Goal: Book appointment/travel/reservation

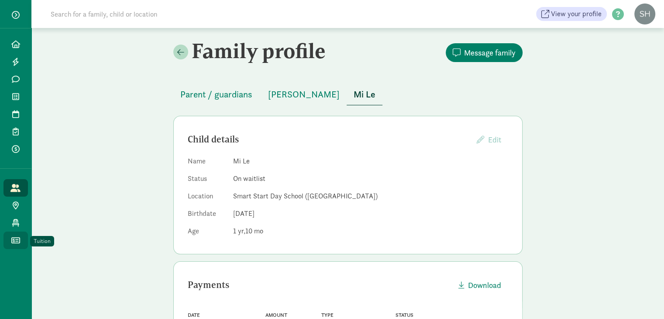
click at [14, 241] on icon at bounding box center [15, 240] width 9 height 8
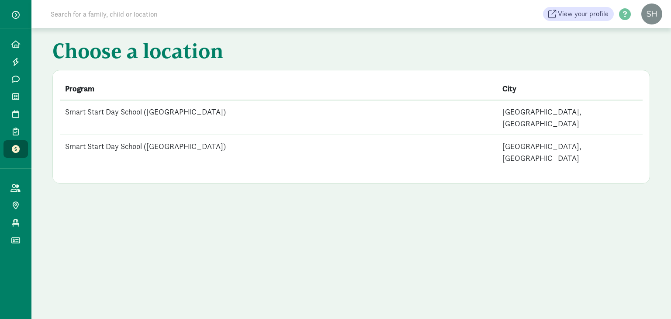
click at [99, 107] on td "Smart Start Day School ([GEOGRAPHIC_DATA])" at bounding box center [278, 117] width 437 height 35
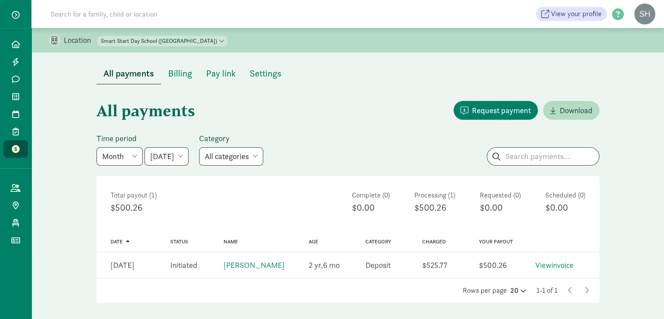
click at [189, 159] on select "June 2025 July 2025 August 2025 September 2025 October 2025 November 2025 Decem…" at bounding box center [166, 156] width 44 height 18
click at [133, 151] on select "Week Year Month Custom" at bounding box center [119, 156] width 46 height 18
select select "year"
click at [96, 147] on select "Week Year Month Custom" at bounding box center [119, 156] width 46 height 18
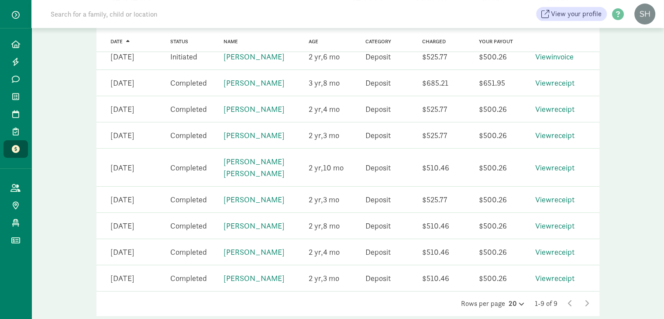
scroll to position [220, 0]
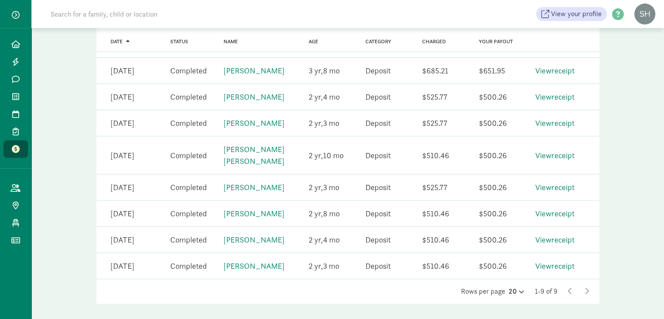
click at [587, 287] on icon at bounding box center [587, 290] width 4 height 7
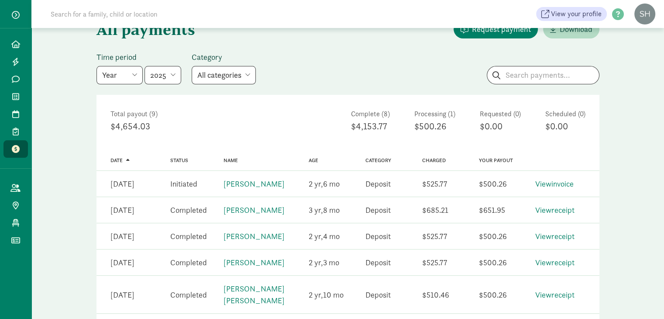
scroll to position [79, 0]
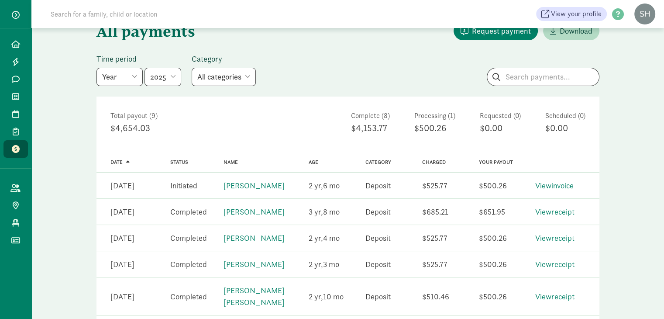
click at [167, 75] on select "2022 2023 2024 2025 2026 2027 2028" at bounding box center [162, 77] width 37 height 18
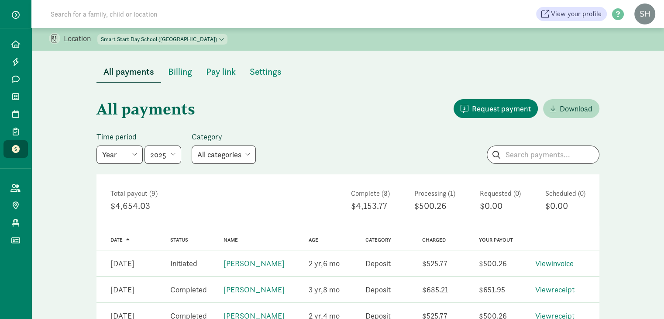
scroll to position [1, 0]
click at [173, 157] on select "2022 2023 2024 2025 2026 2027 2028" at bounding box center [162, 155] width 37 height 18
click at [144, 146] on select "2022 2023 2024 2025 2026 2027 2028" at bounding box center [162, 155] width 37 height 18
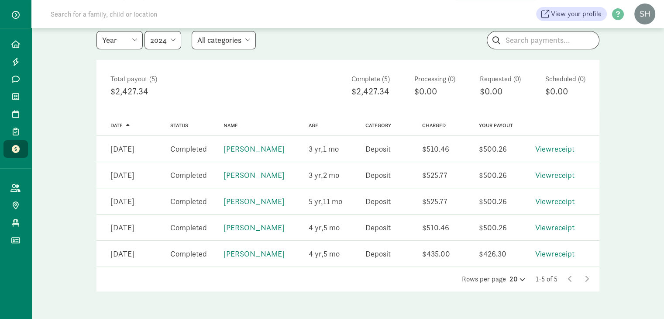
scroll to position [0, 0]
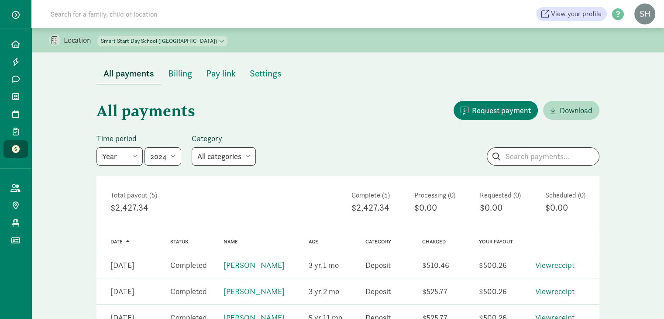
click at [171, 154] on select "2022 2023 2024 2025 2026 2027 2028" at bounding box center [162, 156] width 37 height 18
select select "2025-01-01"
click at [144, 147] on select "2022 2023 2024 2025 2026 2027 2028" at bounding box center [162, 156] width 37 height 18
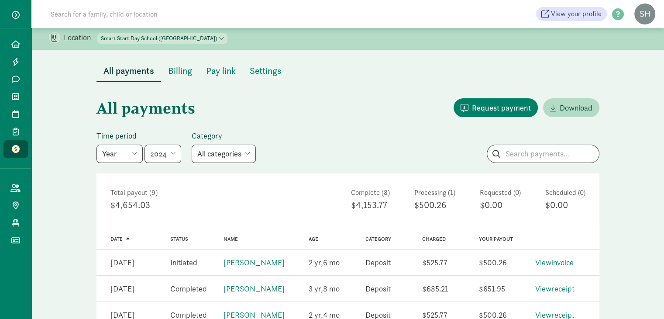
scroll to position [0, 0]
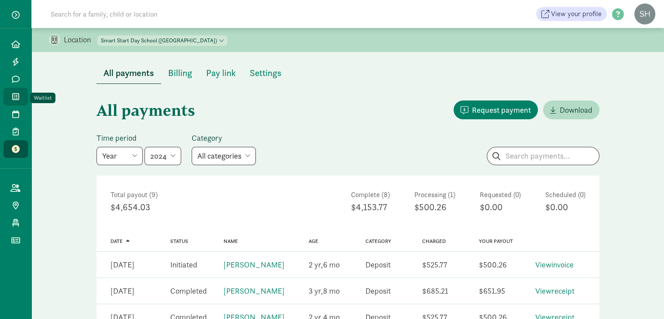
click at [16, 98] on icon at bounding box center [15, 97] width 7 height 8
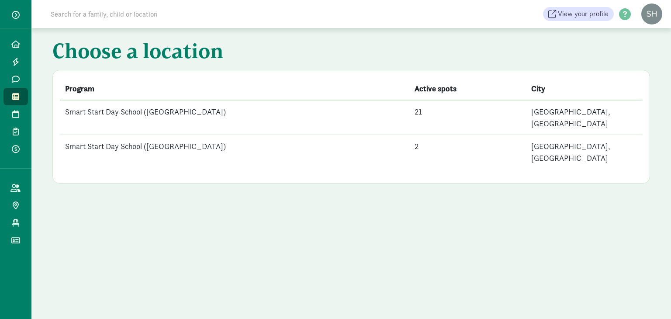
click at [169, 112] on td "Smart Start Day School ([GEOGRAPHIC_DATA])" at bounding box center [234, 117] width 349 height 35
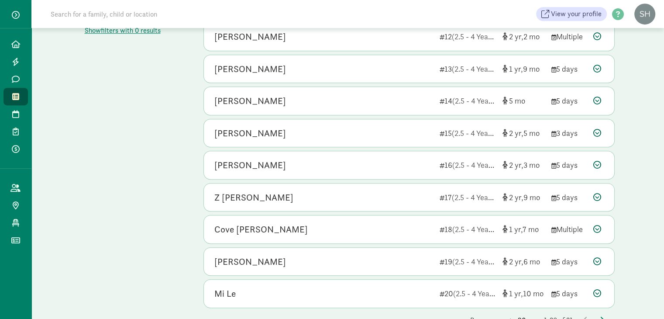
scroll to position [484, 0]
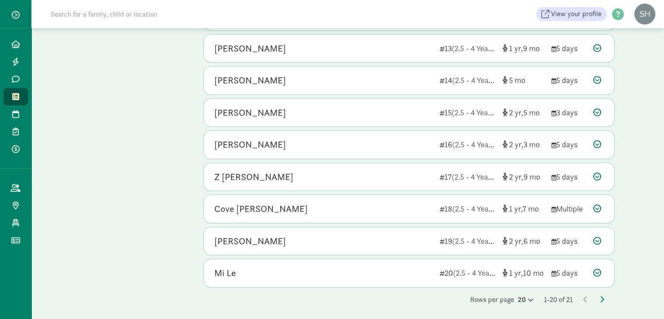
click at [605, 296] on div "Rows per page 20 1-20 of 21" at bounding box center [408, 299] width 411 height 10
click at [601, 296] on icon at bounding box center [602, 299] width 4 height 7
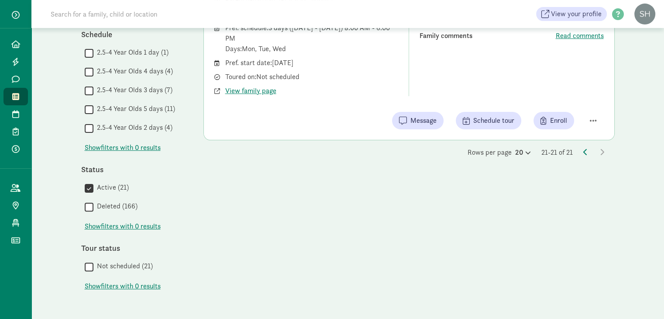
scroll to position [0, 0]
